Goal: Register for event/course

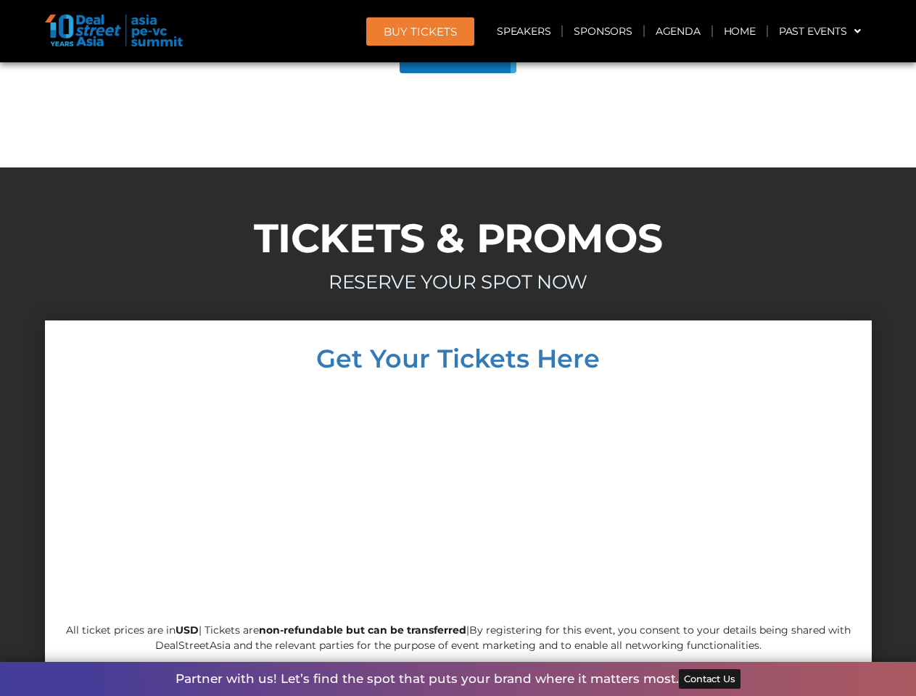
scroll to position [12409, 0]
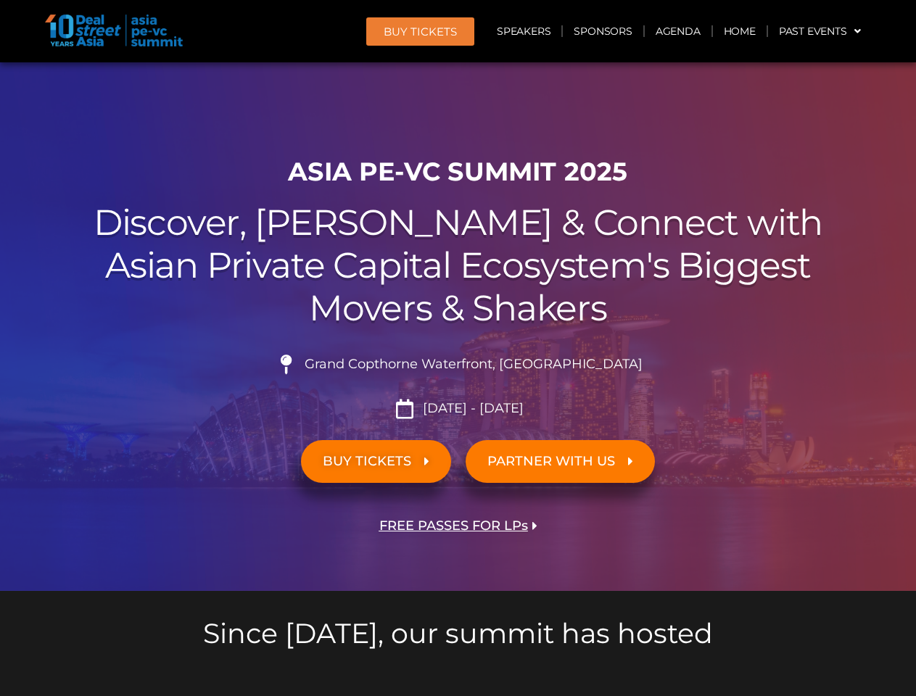
scroll to position [12409, 0]
